Goal: Ask a question

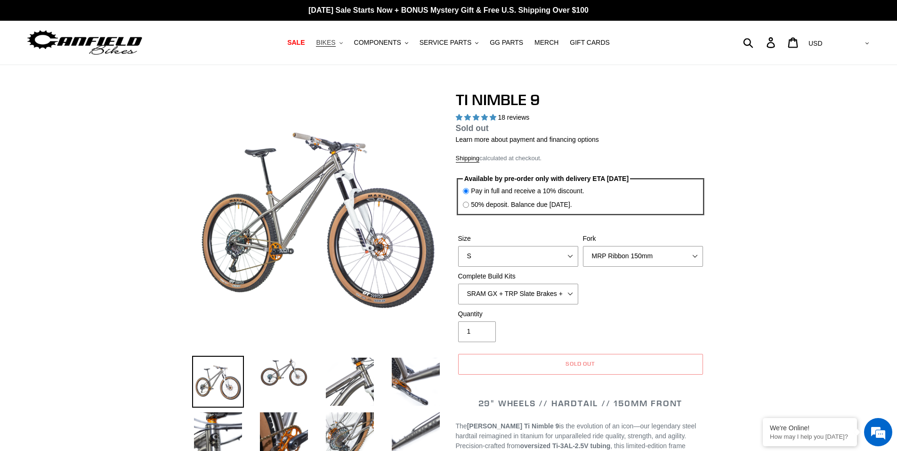
select select "highest-rating"
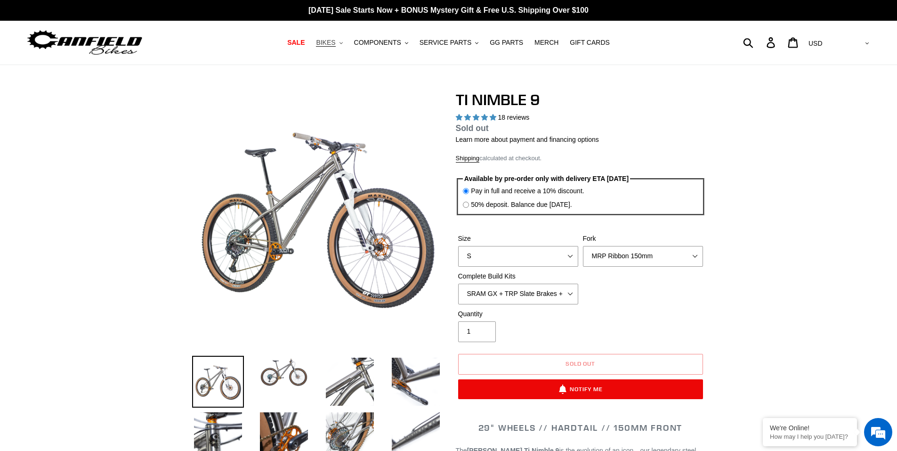
click at [335, 42] on span "BIKES" at bounding box center [325, 43] width 19 height 8
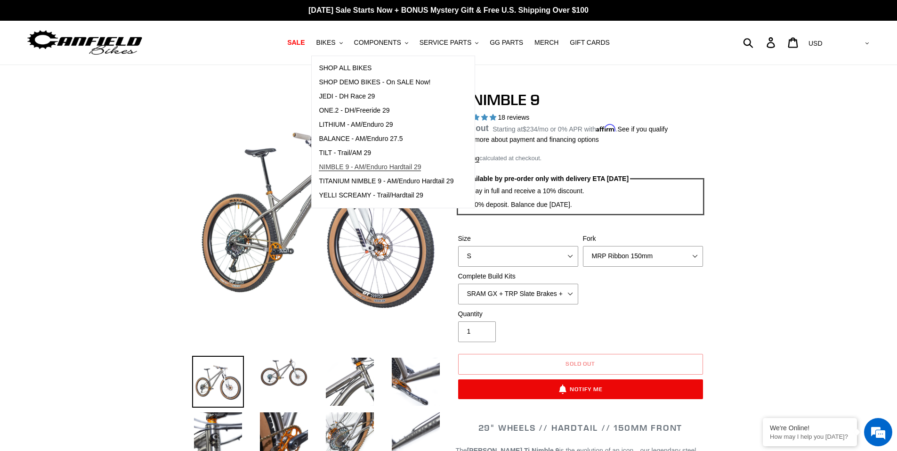
click at [365, 169] on span "NIMBLE 9 - AM/Enduro Hardtail 29" at bounding box center [370, 167] width 102 height 8
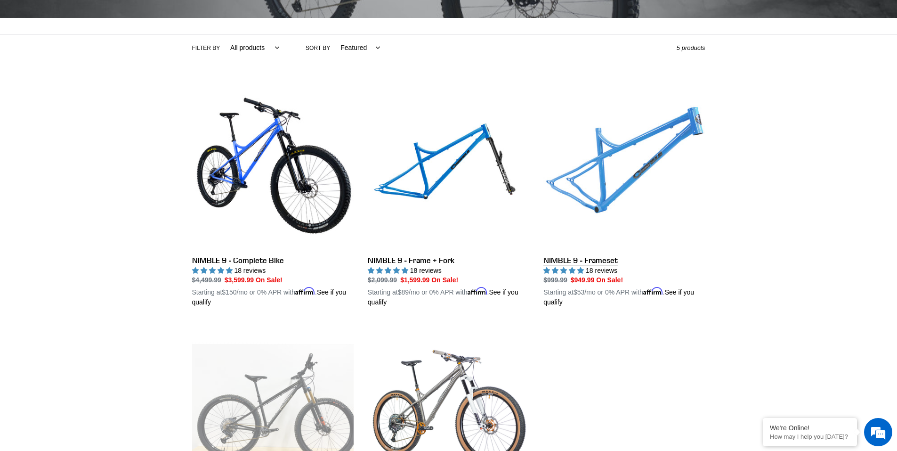
click at [575, 171] on link "NIMBLE 9 - Frameset" at bounding box center [625, 197] width 162 height 220
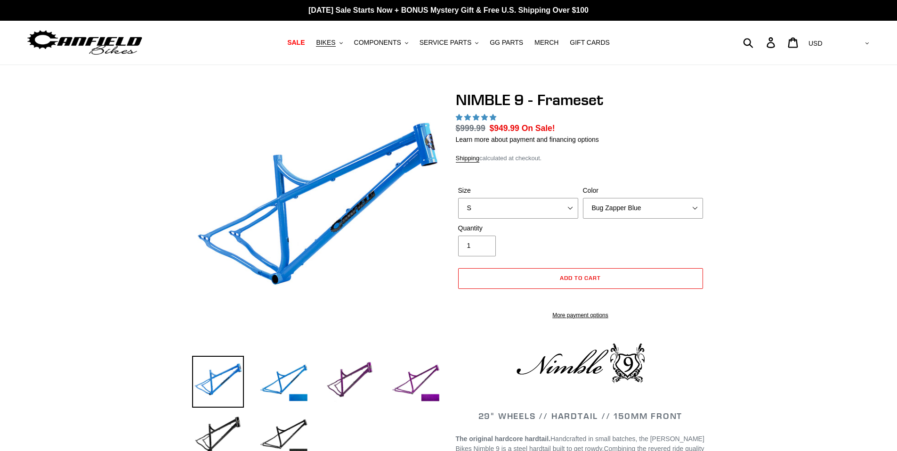
select select "highest-rating"
select select "M"
click at [458, 198] on select "S M L XL" at bounding box center [518, 208] width 120 height 21
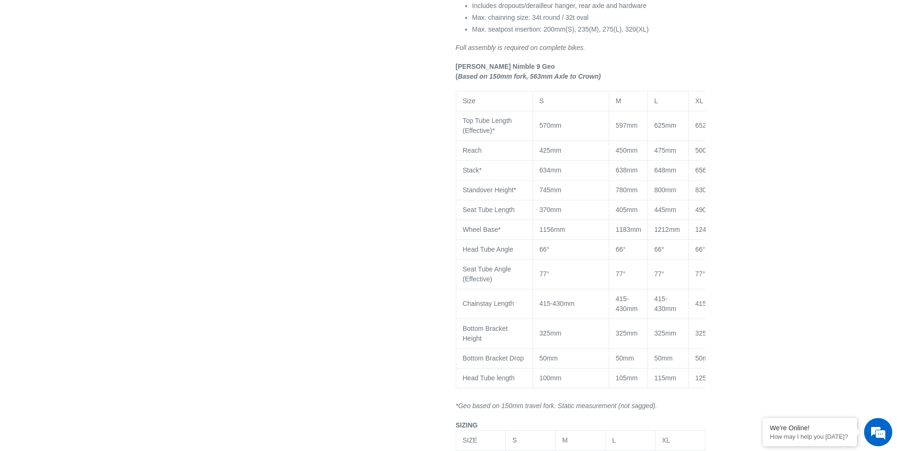
scroll to position [707, 0]
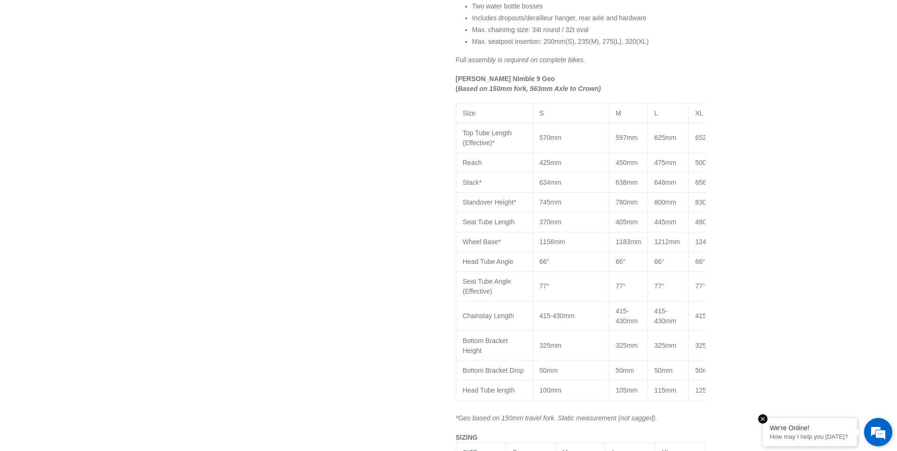
click at [836, 437] on p "How may I help you [DATE]?" at bounding box center [810, 436] width 80 height 7
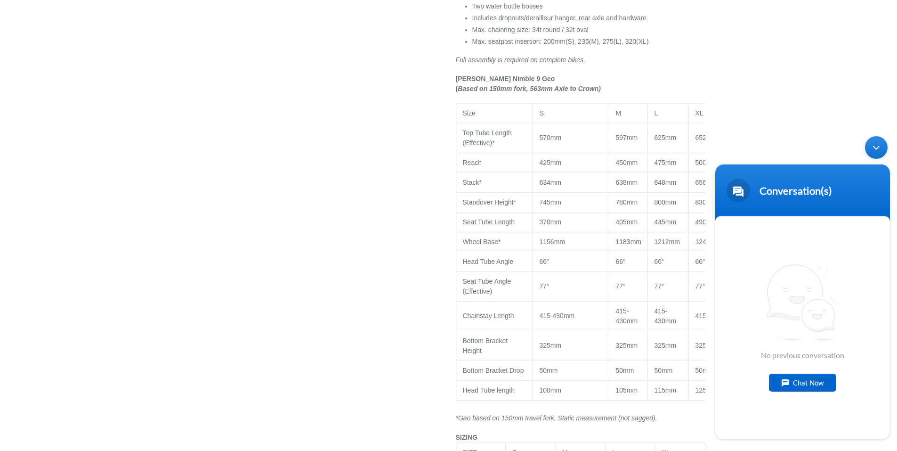
click at [816, 382] on div "Chat Now" at bounding box center [802, 383] width 67 height 18
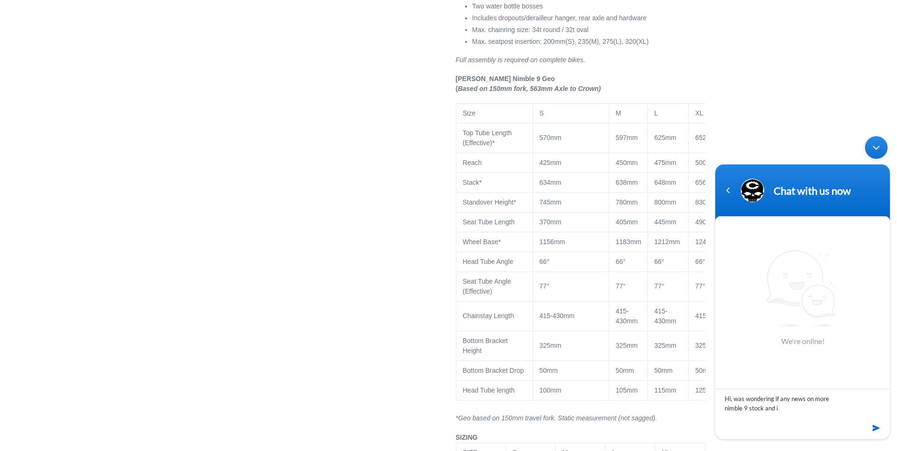
click at [832, 398] on textarea "Hi, was wondering if any news on more nimble 9 stock and i" at bounding box center [803, 405] width 175 height 33
click at [771, 411] on textarea "Hi, was wondering if any news on new nimble 9 stock and i" at bounding box center [803, 405] width 175 height 33
click at [734, 398] on textarea "Hi, was wondering if any news on new nimble 9 stock and if geo will stay the sa…" at bounding box center [803, 405] width 175 height 33
type textarea "Hi, hope all is well. I was wondering if any news on new nimble 9 stock and if …"
click at [880, 427] on em at bounding box center [877, 428] width 9 height 13
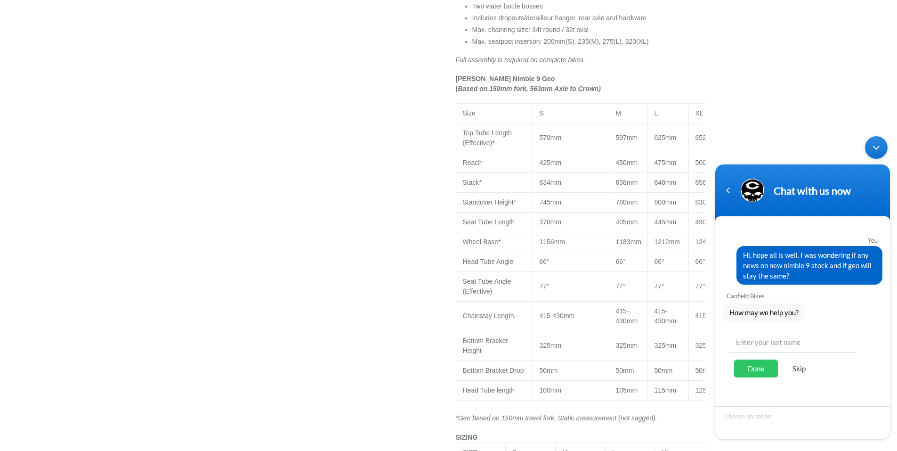
click at [801, 369] on div "Skip" at bounding box center [799, 368] width 33 height 18
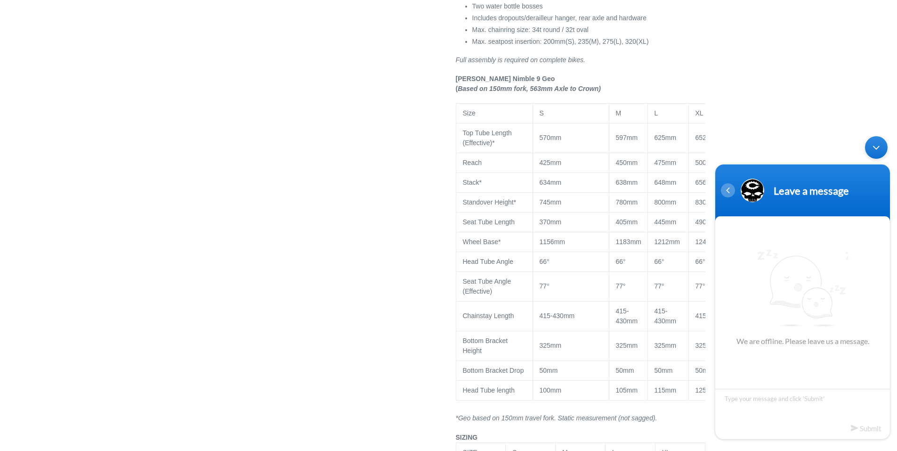
click at [729, 193] on div "Navigation go back" at bounding box center [728, 190] width 14 height 14
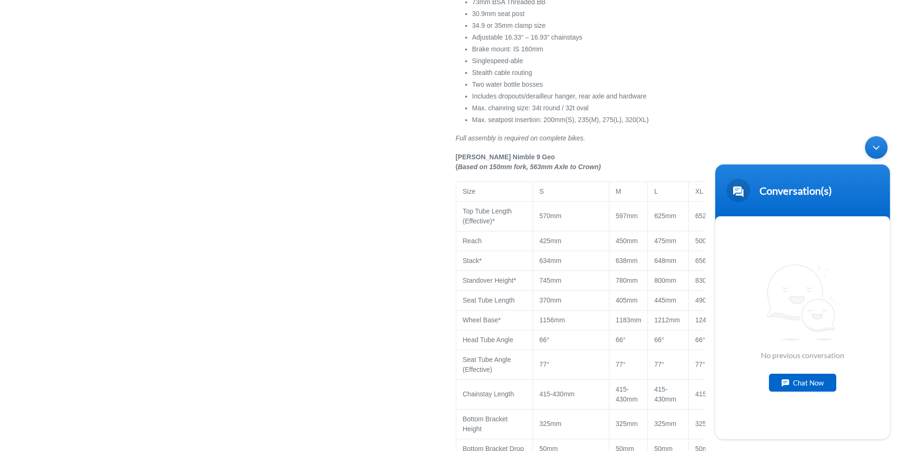
scroll to position [612, 0]
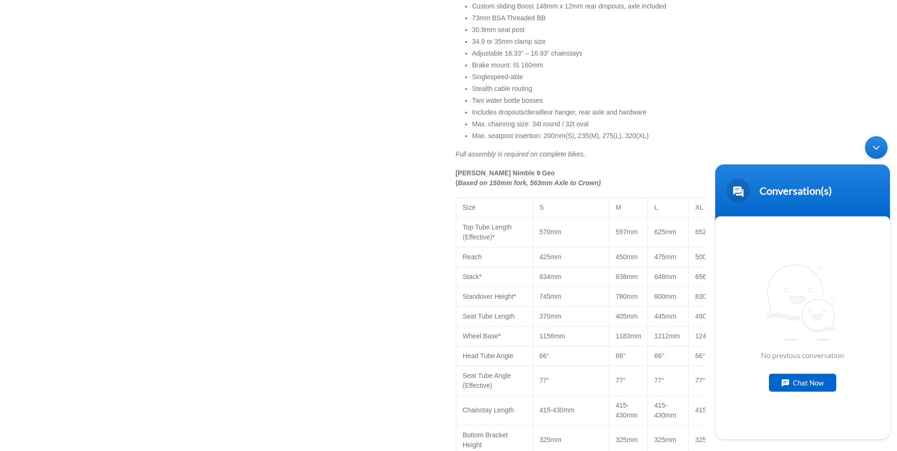
click at [880, 148] on div "Minimize live chat window" at bounding box center [876, 147] width 23 height 23
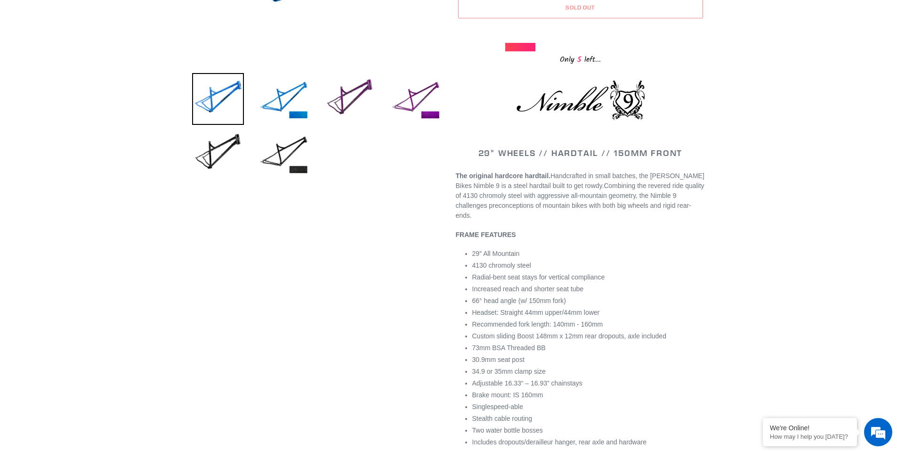
scroll to position [0, 0]
